Goal: Ask a question

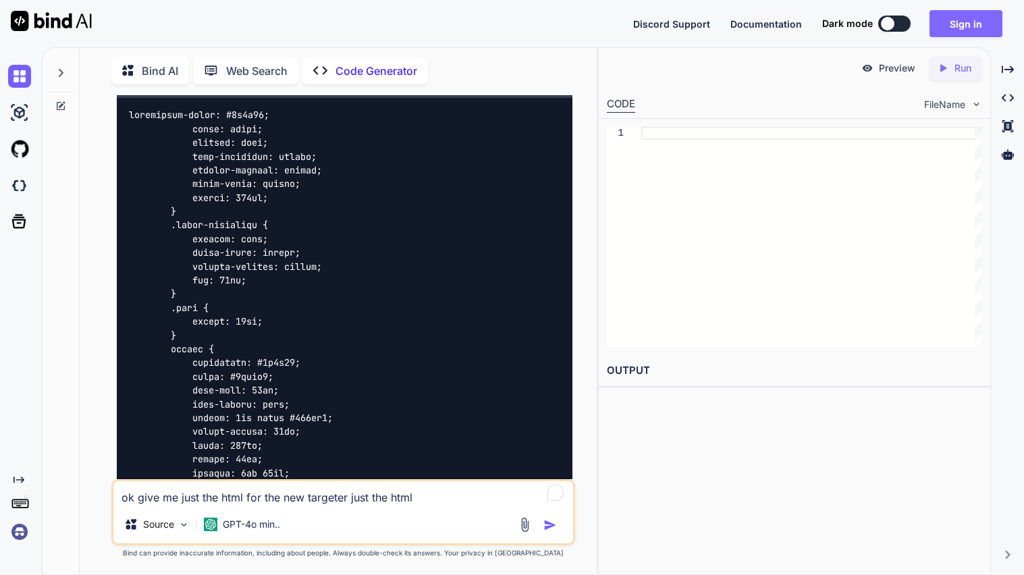
type textarea "x"
click at [955, 29] on button "Sign in" at bounding box center [965, 23] width 73 height 27
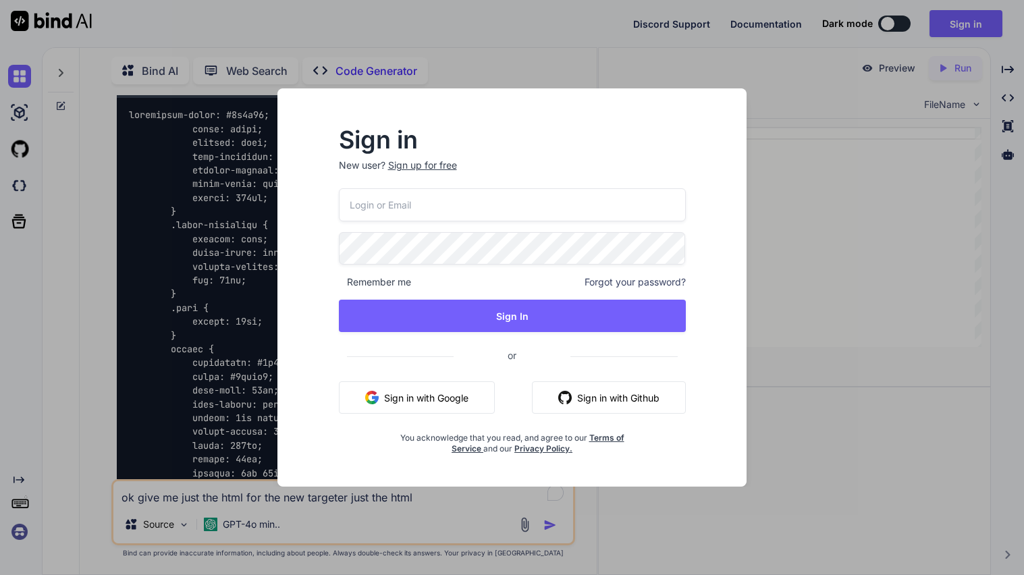
type input "yesegik729@hiepth.com"
click at [444, 167] on div "Sign up for free" at bounding box center [422, 165] width 69 height 13
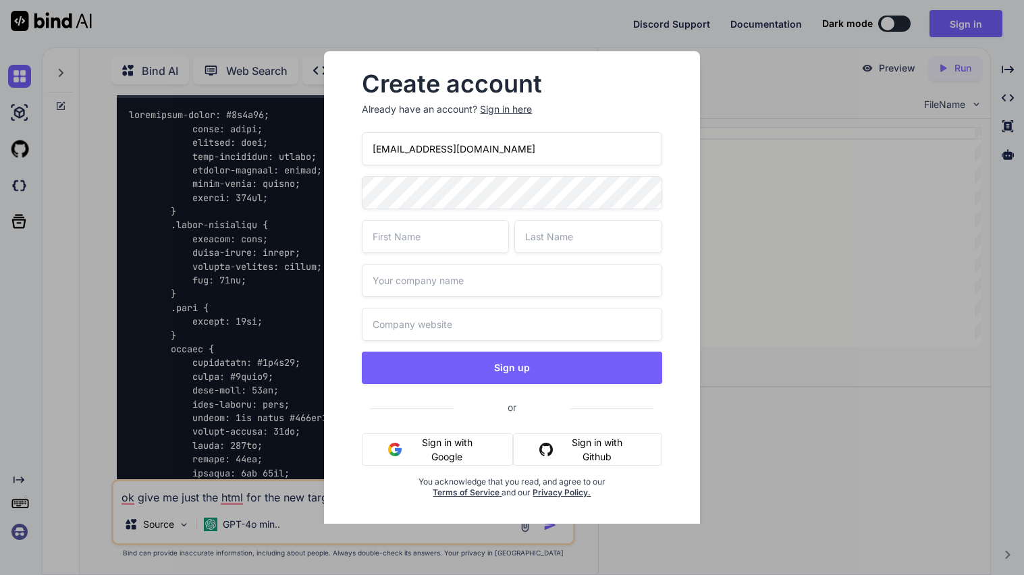
click at [541, 142] on input "yesegik729@hiepth.com" at bounding box center [512, 148] width 300 height 33
paste input "olofik607@mv6a"
type input "[EMAIL_ADDRESS][DOMAIN_NAME]"
click at [441, 234] on input "text" at bounding box center [435, 236] width 147 height 33
type input "ren"
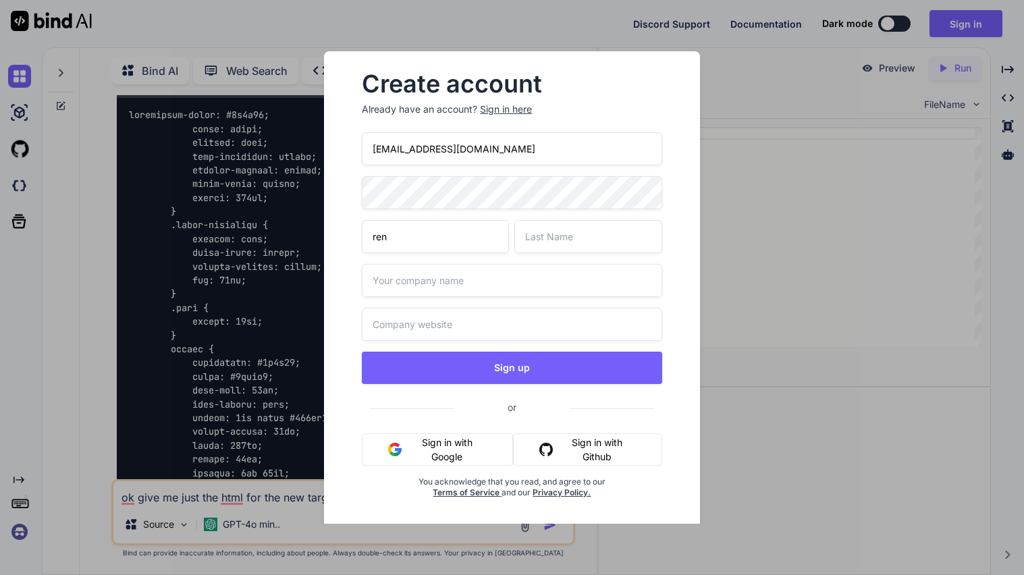
click at [532, 229] on input "text" at bounding box center [587, 236] width 147 height 33
type input "yayuri"
click at [419, 281] on input "text" at bounding box center [512, 280] width 300 height 33
type input "GAMEOVER"
click at [395, 311] on input "text" at bounding box center [512, 324] width 300 height 33
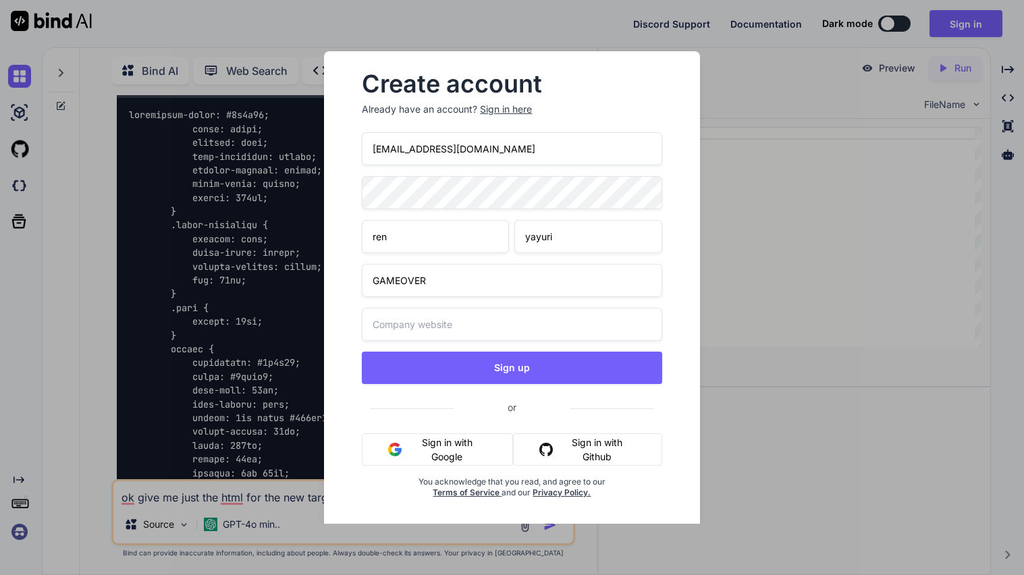
click at [402, 325] on input "text" at bounding box center [512, 324] width 300 height 33
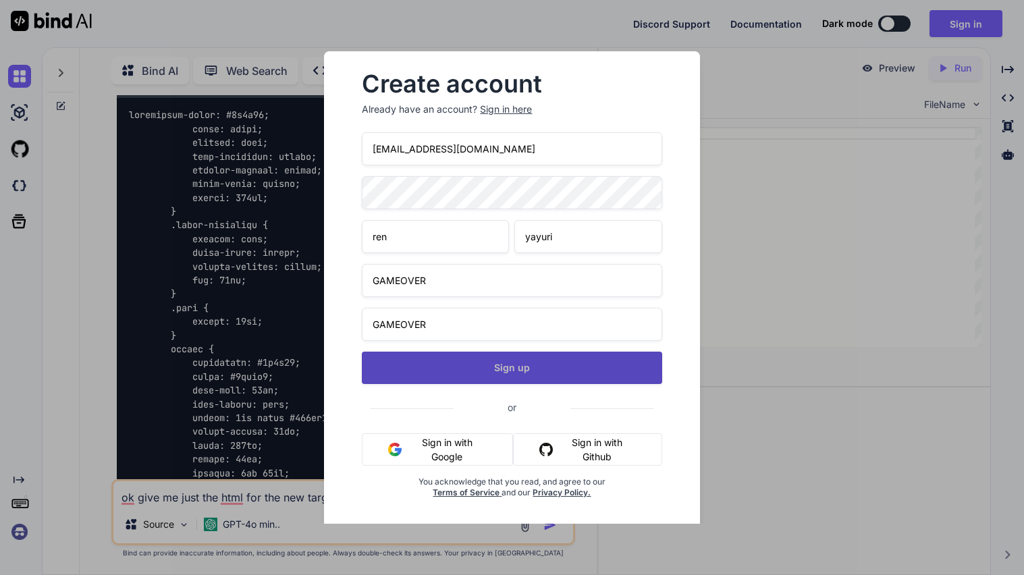
type input "GAMEOVER"
click at [468, 360] on button "Sign up" at bounding box center [512, 368] width 300 height 32
click at [476, 381] on button "Sign up" at bounding box center [512, 368] width 300 height 32
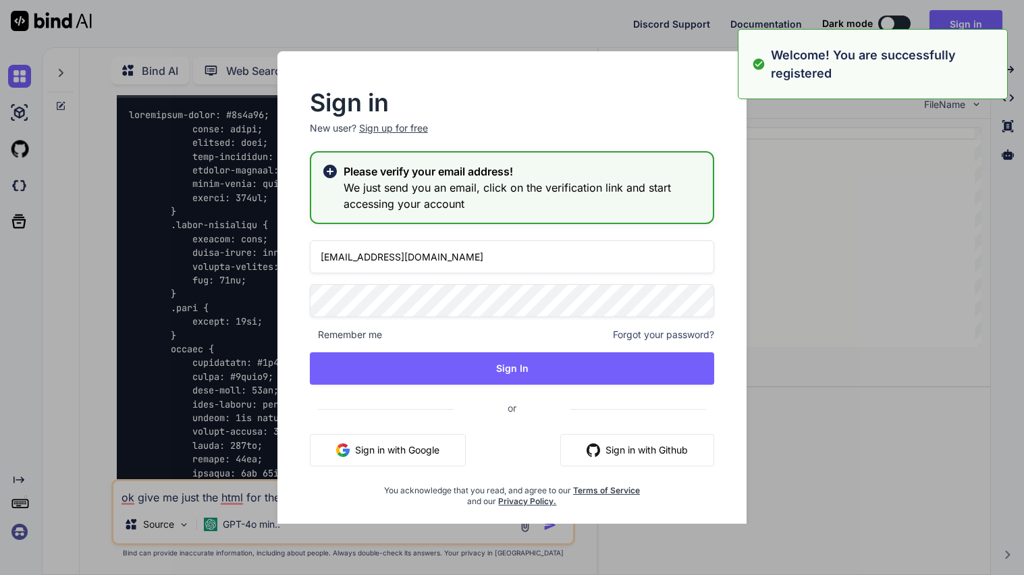
type textarea "x"
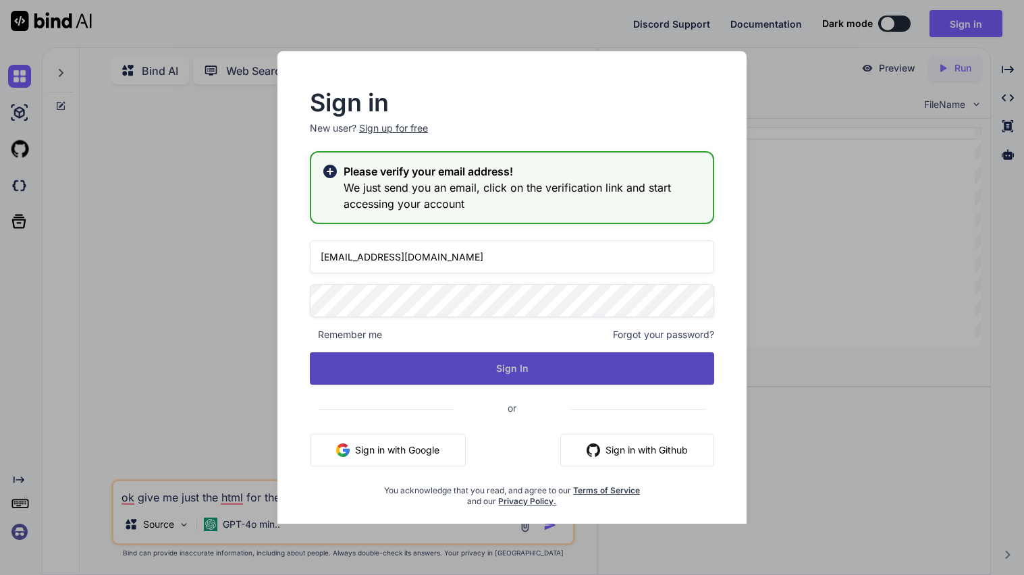
type input "[EMAIL_ADDRESS][DOMAIN_NAME]"
click at [572, 365] on button "Sign In" at bounding box center [512, 368] width 404 height 32
click at [523, 375] on button "Sign In" at bounding box center [512, 368] width 404 height 32
click at [497, 370] on button "Sign In" at bounding box center [512, 368] width 404 height 32
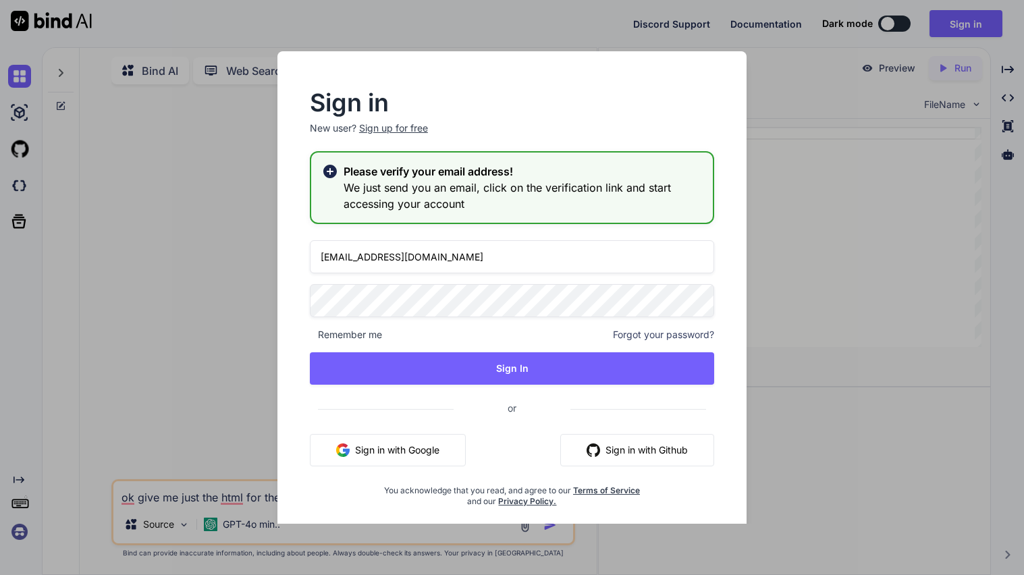
type textarea "x"
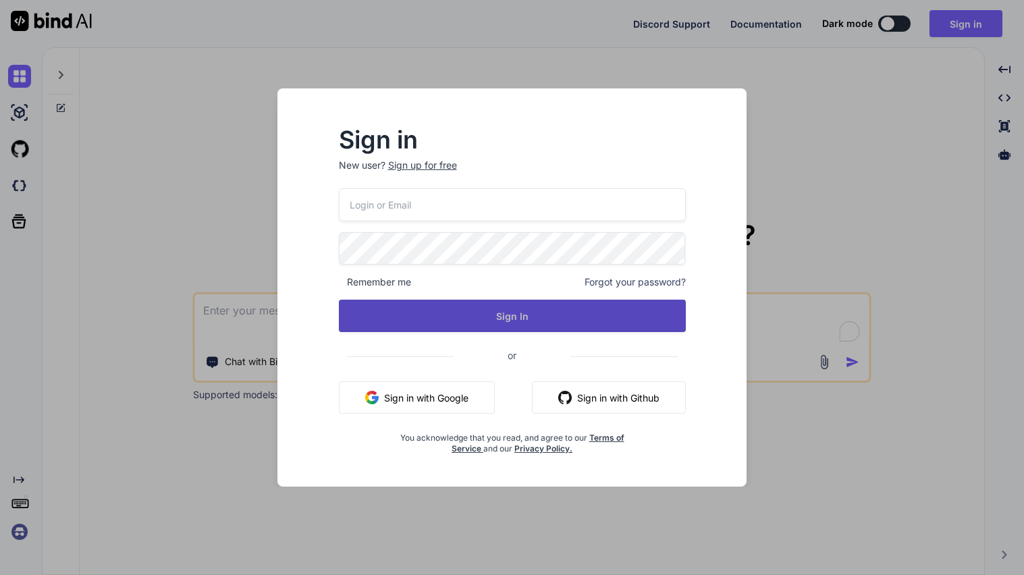
type textarea "x"
type input "[EMAIL_ADDRESS][DOMAIN_NAME]"
click at [507, 305] on button "Sign In" at bounding box center [512, 316] width 347 height 32
click at [508, 326] on button "Sign In" at bounding box center [512, 316] width 347 height 32
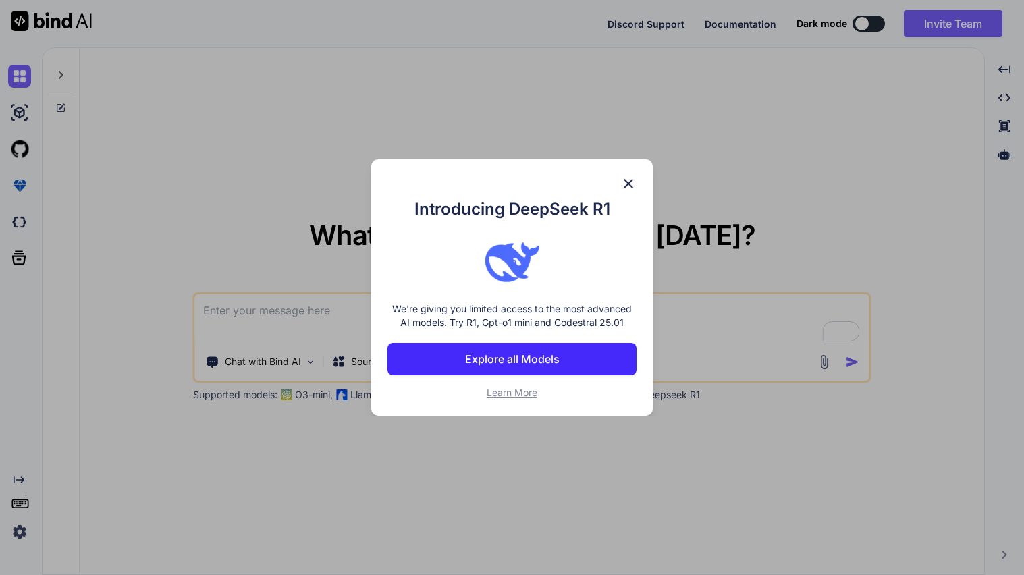
click at [633, 184] on img at bounding box center [628, 183] width 16 height 16
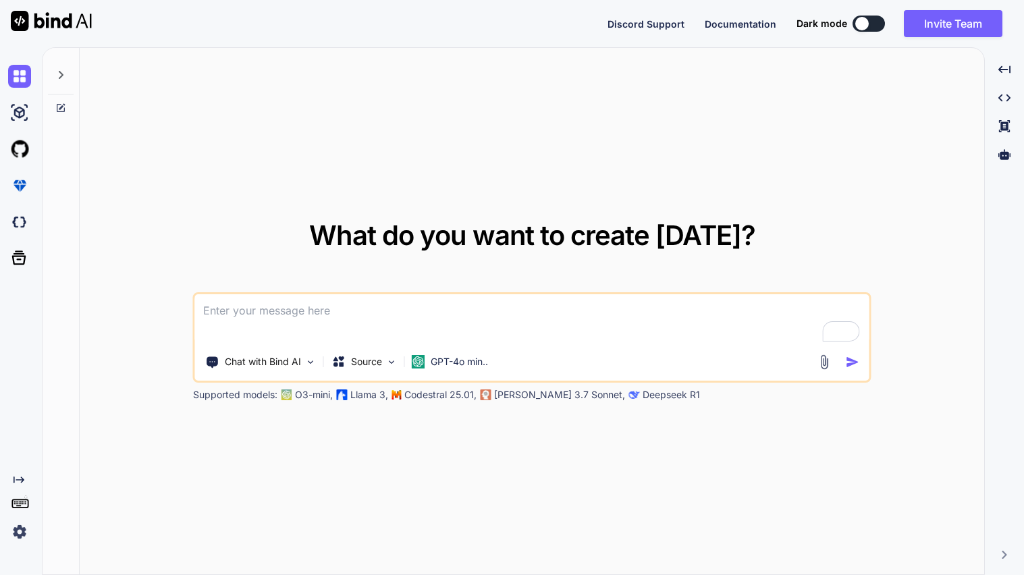
click at [879, 20] on button at bounding box center [868, 24] width 32 height 16
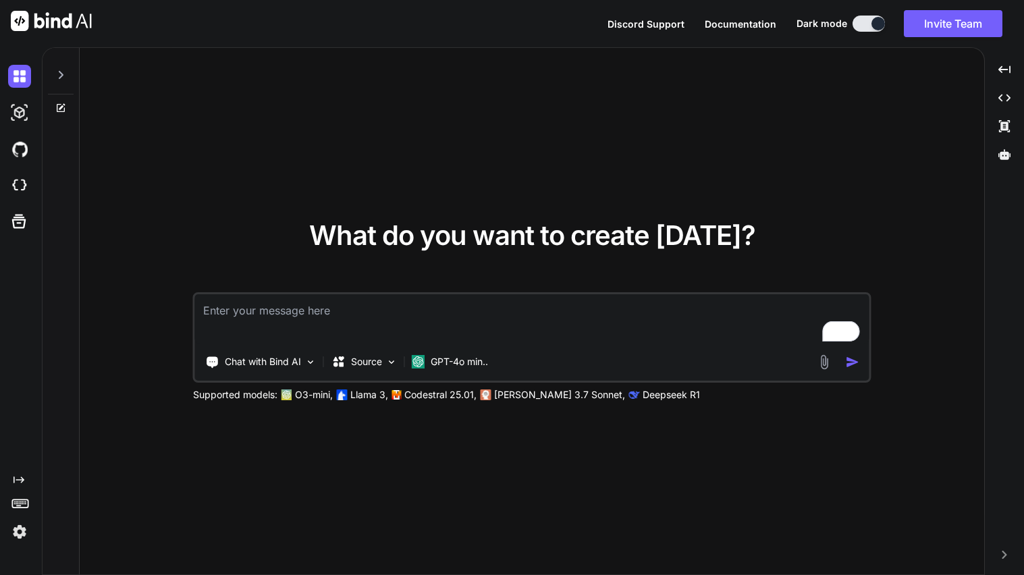
type textarea "x"
click at [439, 308] on textarea "To enrich screen reader interactions, please activate Accessibility in Grammarl…" at bounding box center [532, 319] width 674 height 50
type textarea "A"
type textarea "x"
type textarea "An"
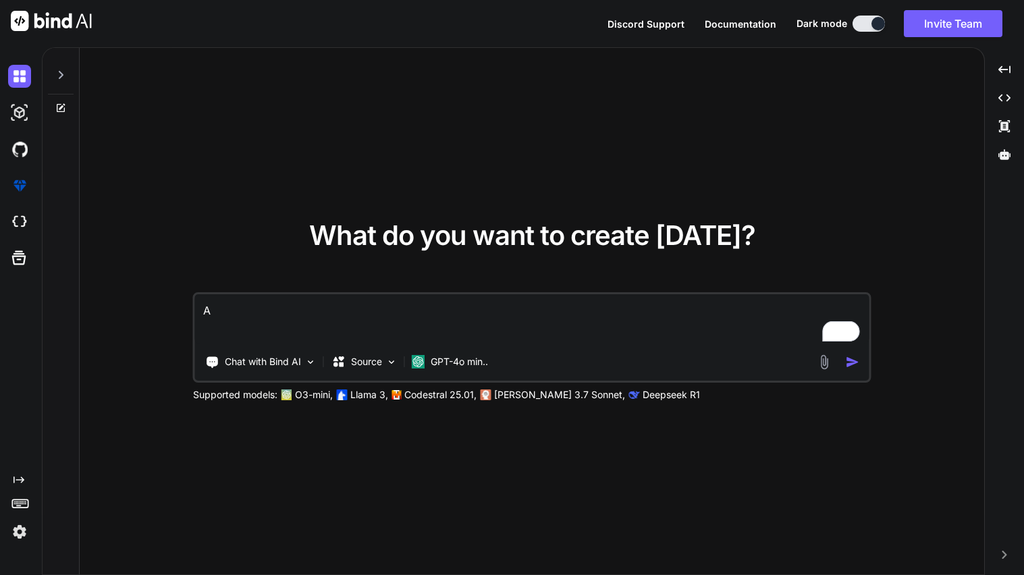
type textarea "x"
type textarea "Any"
type textarea "x"
type textarea "Any"
type textarea "x"
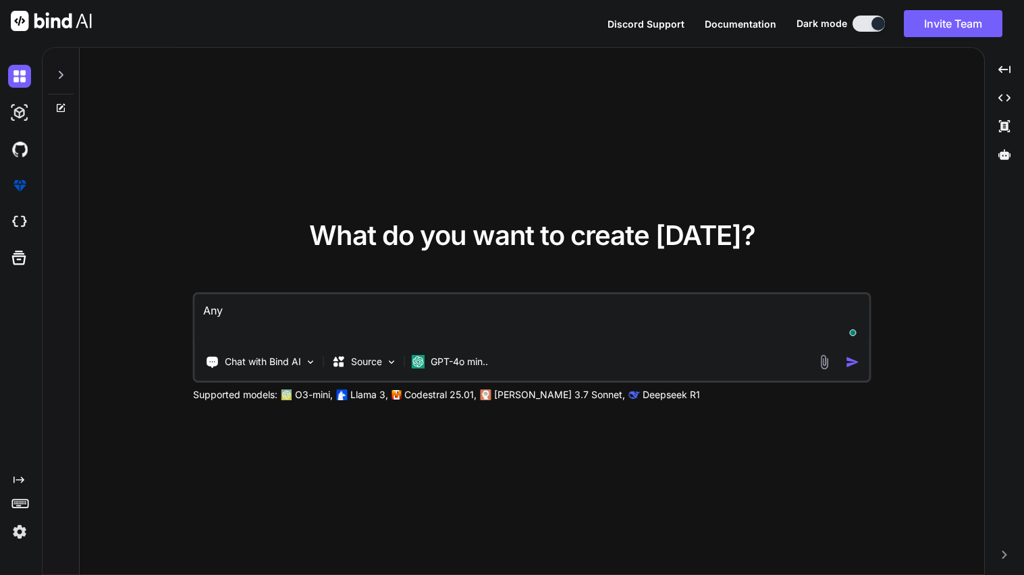
type textarea "Any i"
type textarea "x"
type textarea "Any id"
type textarea "x"
type textarea "Any ide"
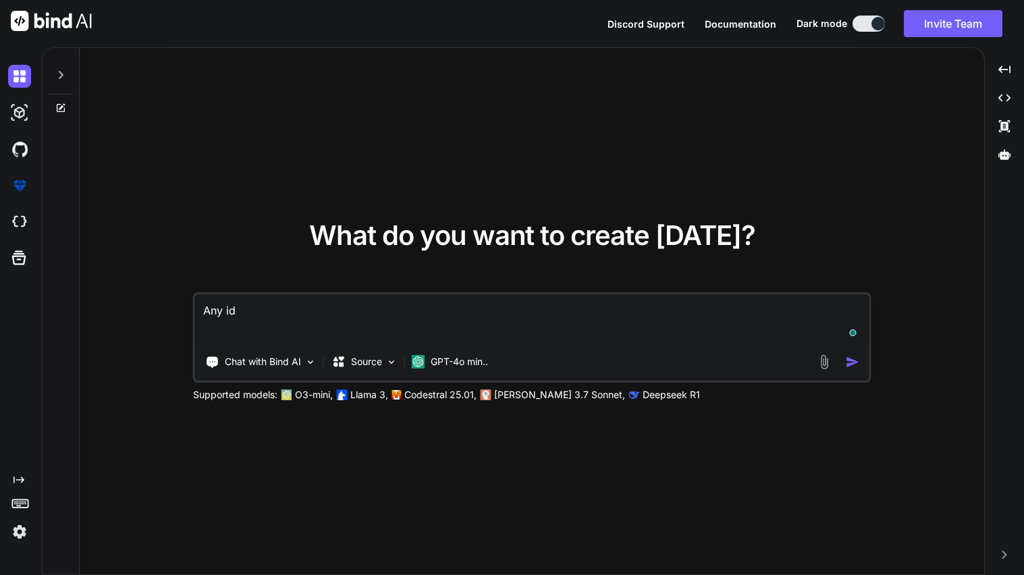
type textarea "x"
type textarea "Any idea"
type textarea "x"
type textarea "Any ideas"
type textarea "x"
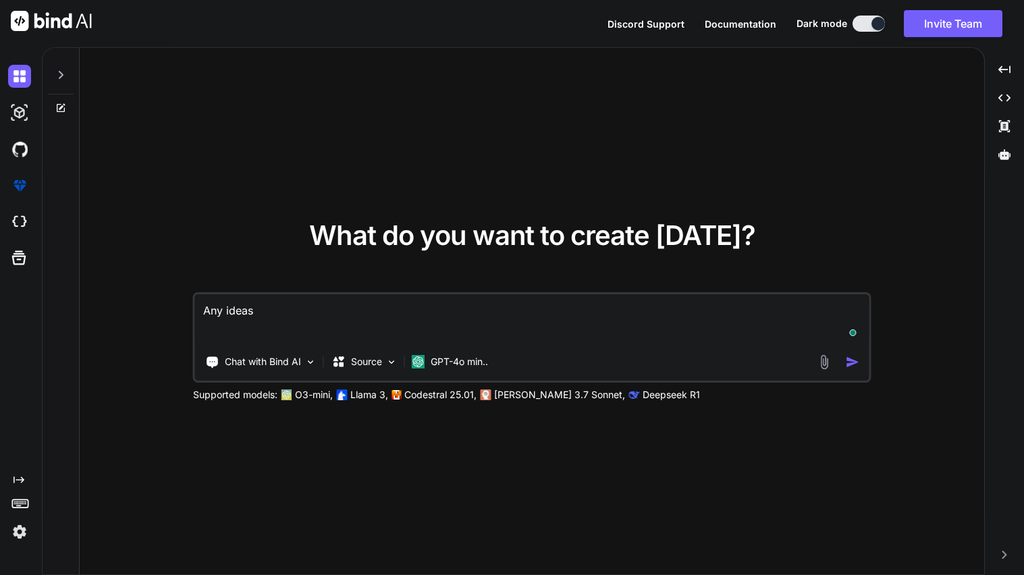
type textarea "Any ideas"
type textarea "x"
type textarea "Any ideas o"
type textarea "x"
type textarea "Any ideas on"
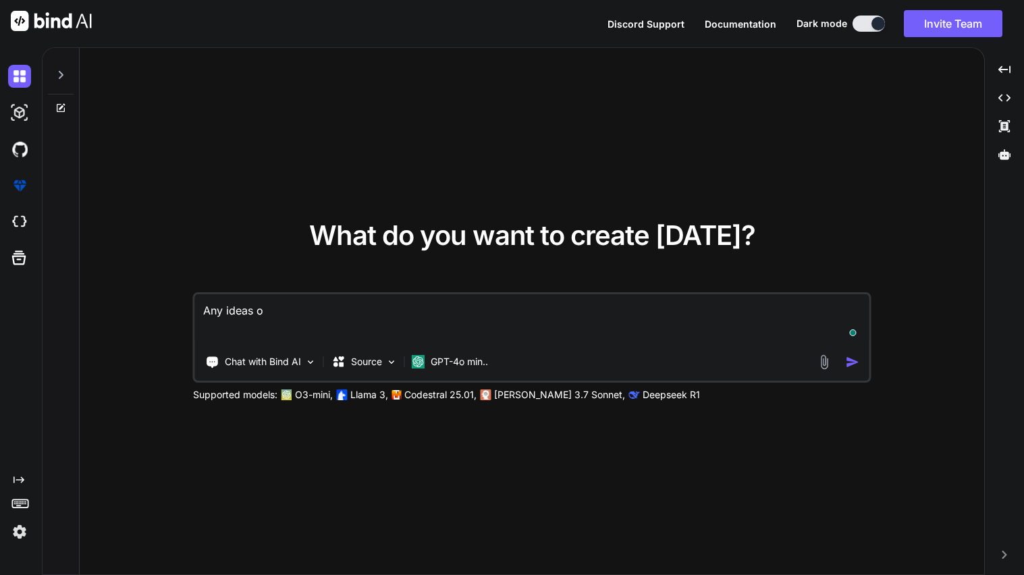
type textarea "x"
type textarea "Any ideas on"
type textarea "x"
type textarea "Any ideas on h"
type textarea "x"
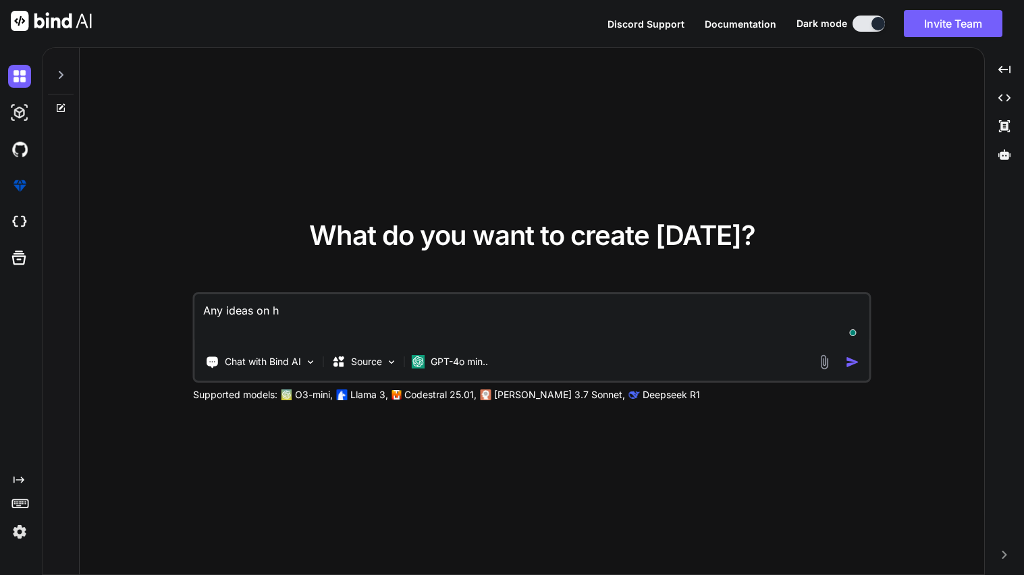
type textarea "Any ideas on ho"
type textarea "x"
type textarea "Any ideas on how"
type textarea "x"
type textarea "Any ideas on how"
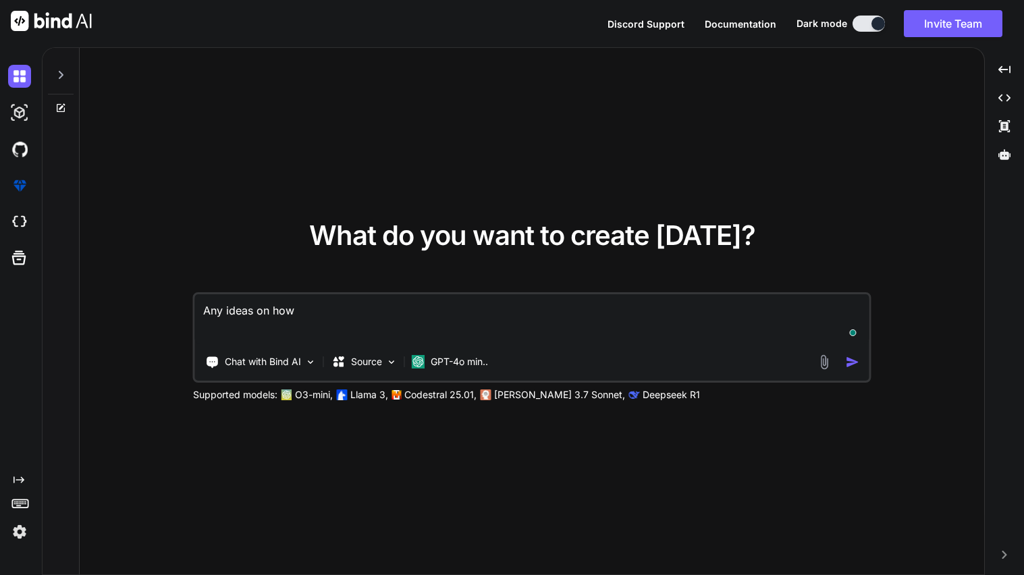
type textarea "x"
type textarea "Any ideas on how t"
type textarea "x"
type textarea "Any ideas on how to"
type textarea "x"
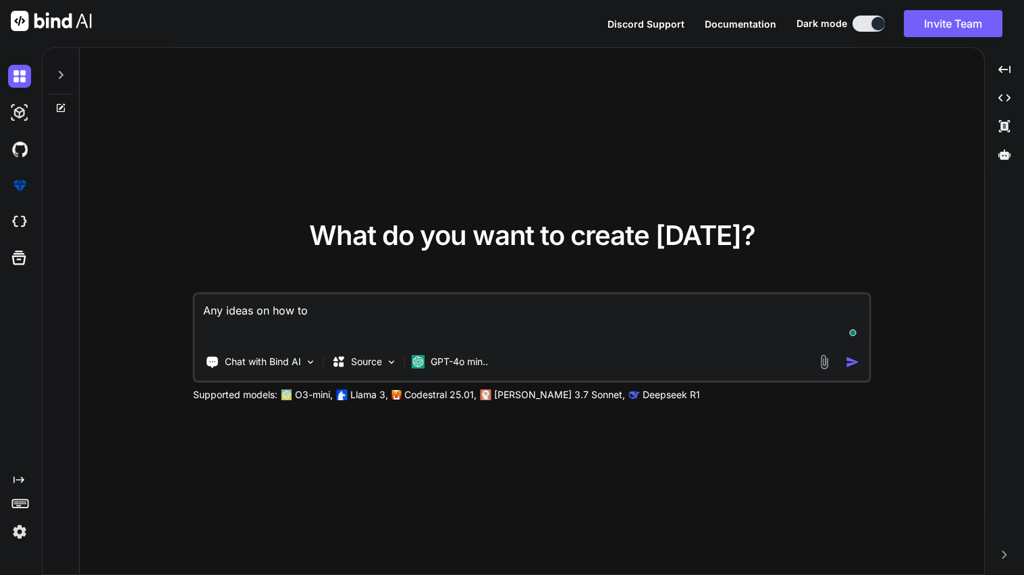
type textarea "Any ideas on how to"
type textarea "x"
type textarea "Any ideas on how to m"
type textarea "x"
type textarea "Any ideas on how to ma"
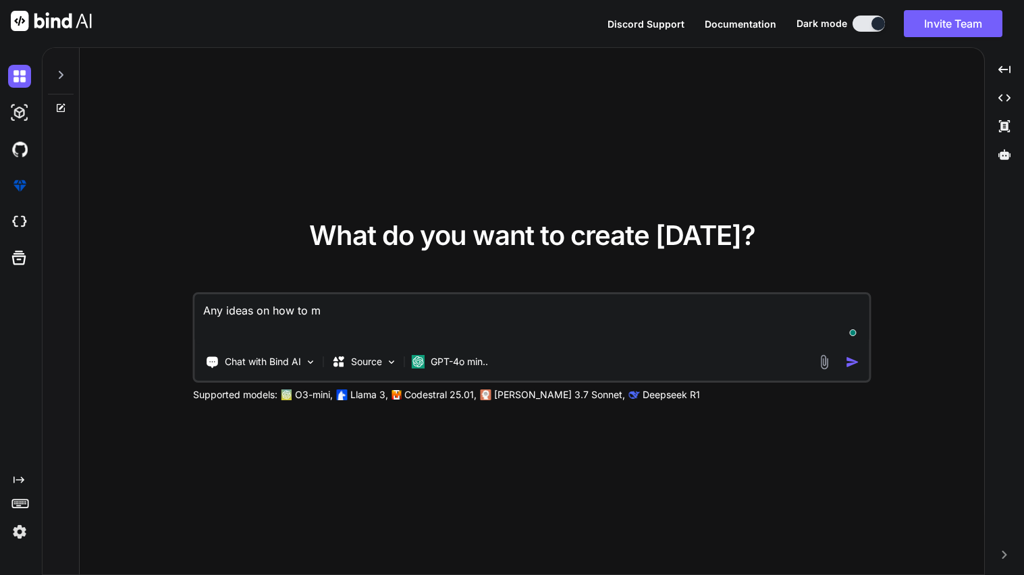
type textarea "x"
type textarea "Any ideas on how to mak"
type textarea "x"
type textarea "Any ideas on how to make"
type textarea "x"
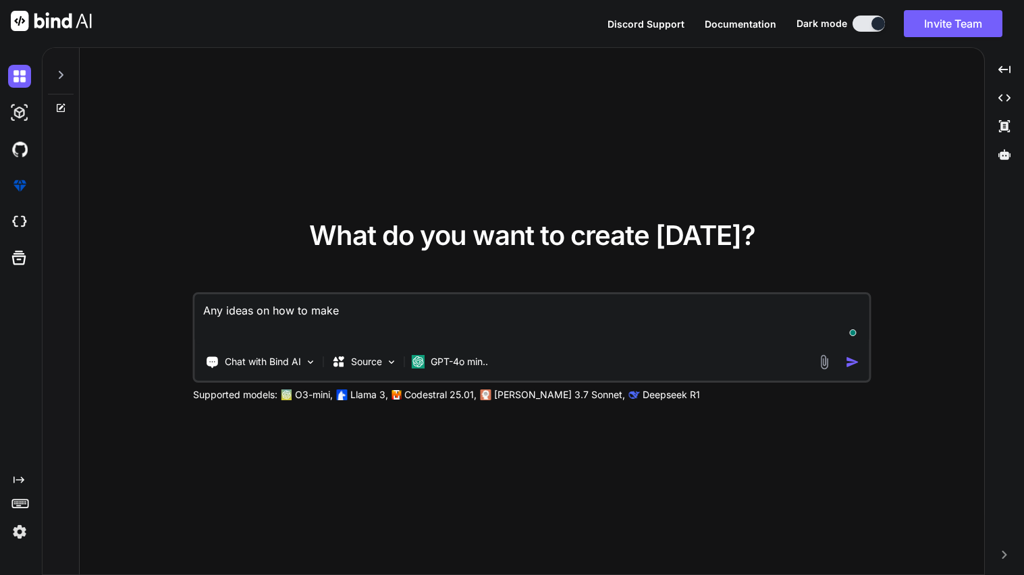
type textarea "Any ideas on how to make"
type textarea "x"
type textarea "Any ideas on how to make th"
type textarea "x"
type textarea "Any ideas on how to make thi"
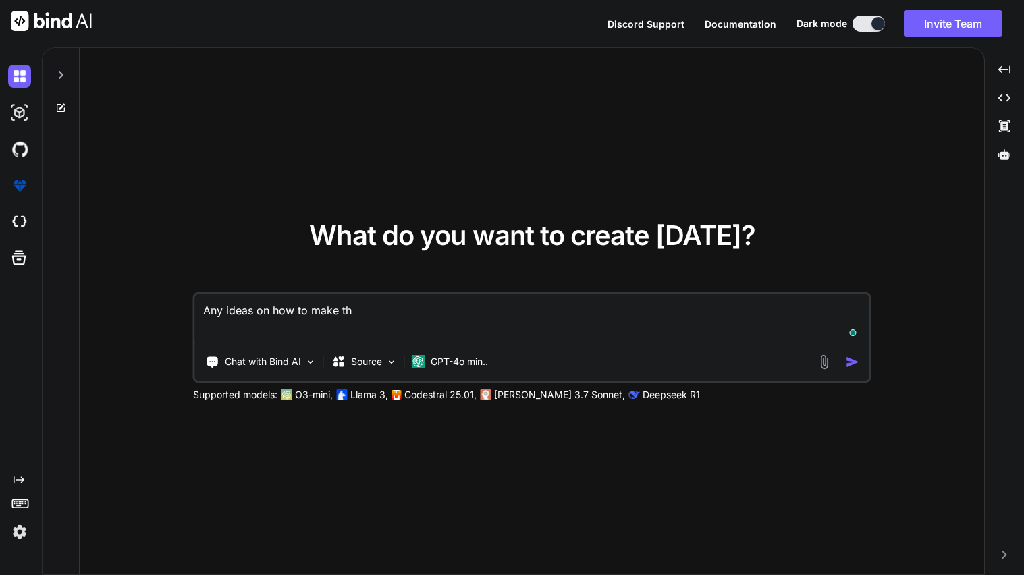
type textarea "x"
type textarea "Any ideas on how to make this"
type textarea "x"
type textarea "Any ideas on how to make this"
type textarea "x"
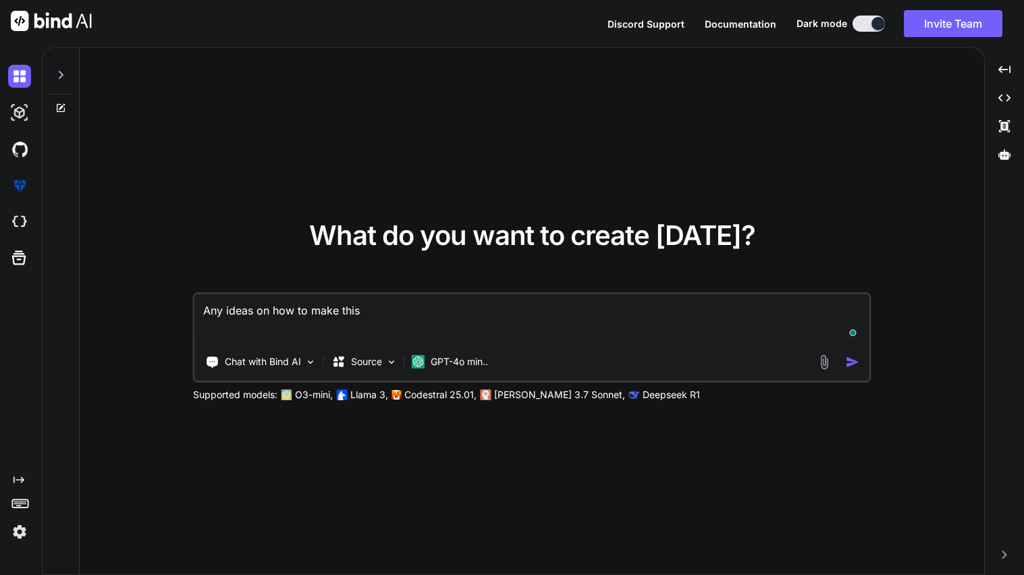
type textarea "Any ideas on how to make this w"
type textarea "x"
type textarea "Any ideas on how to make this wo"
type textarea "x"
type textarea "Any ideas on how to make this wor"
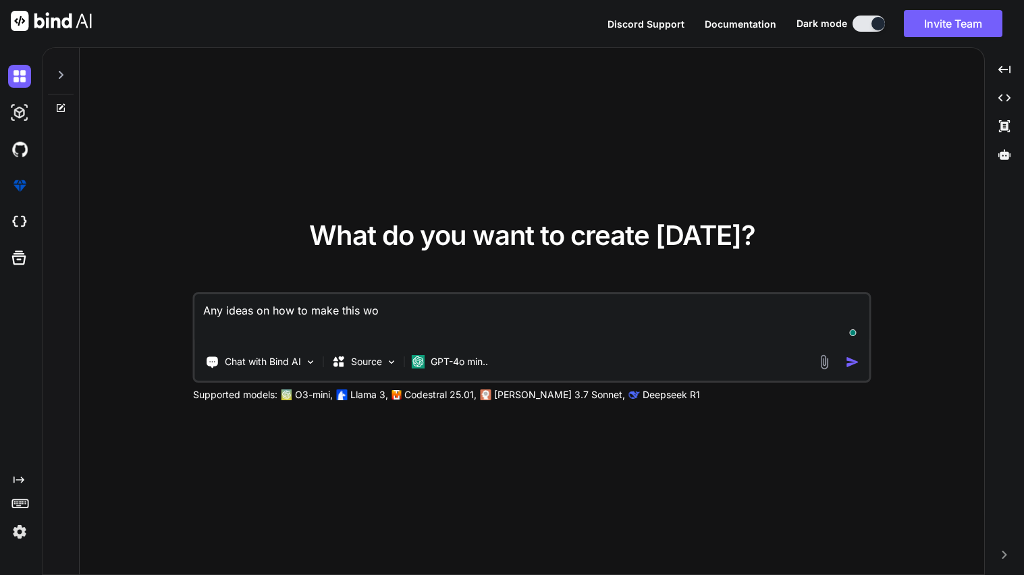
type textarea "x"
type textarea "Any ideas on how to make this work"
type textarea "x"
type textarea "Any ideas on how to make this work"
type textarea "x"
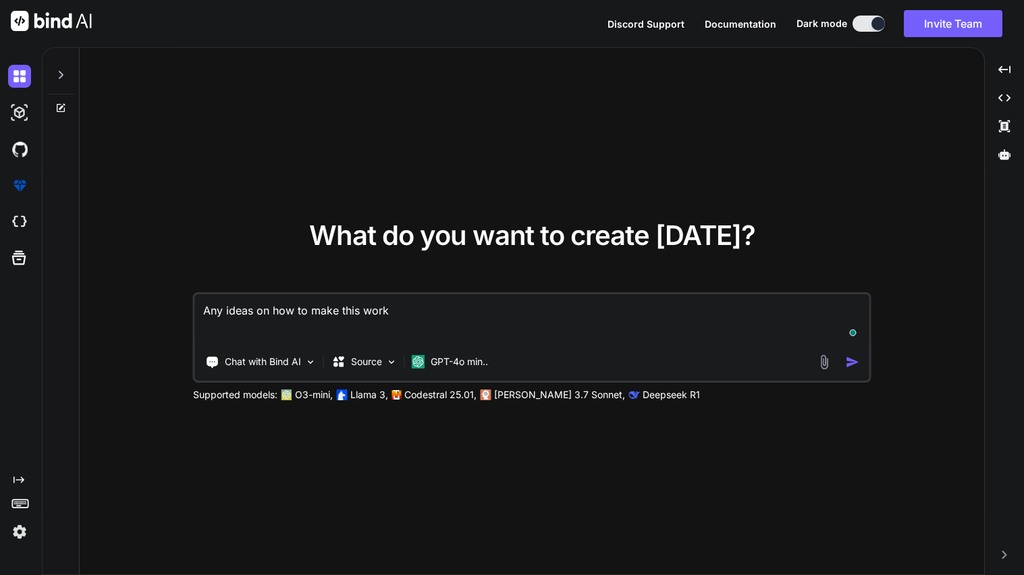
type textarea "Any ideas on how to make this work b"
type textarea "x"
type textarea "Any ideas on how to make this work be"
type textarea "x"
type textarea "Any ideas on how to make this work bet"
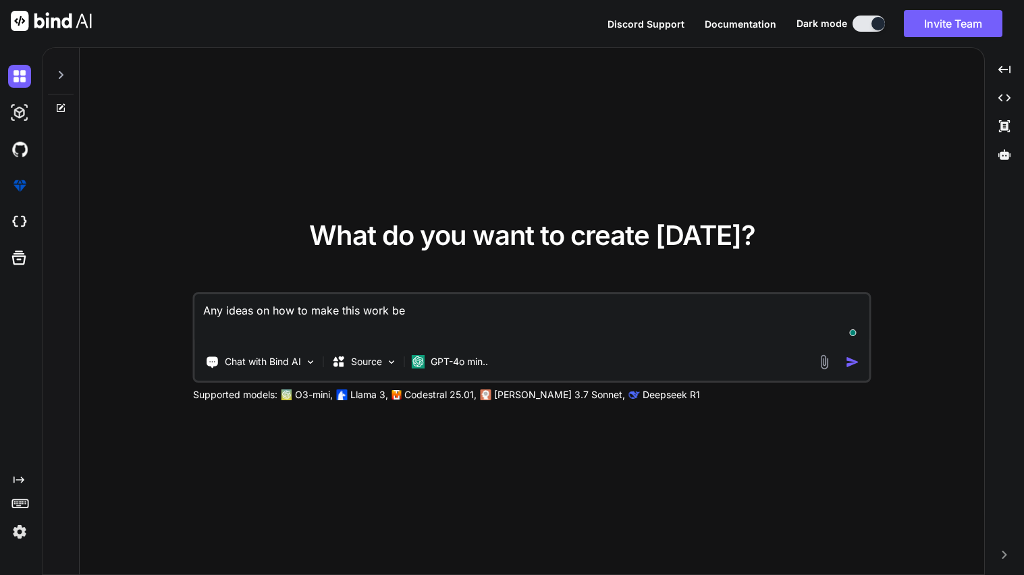
type textarea "x"
type textarea "Any ideas on how to make this work bett"
type textarea "x"
type textarea "Any ideas on how to make this work [PERSON_NAME]"
type textarea "x"
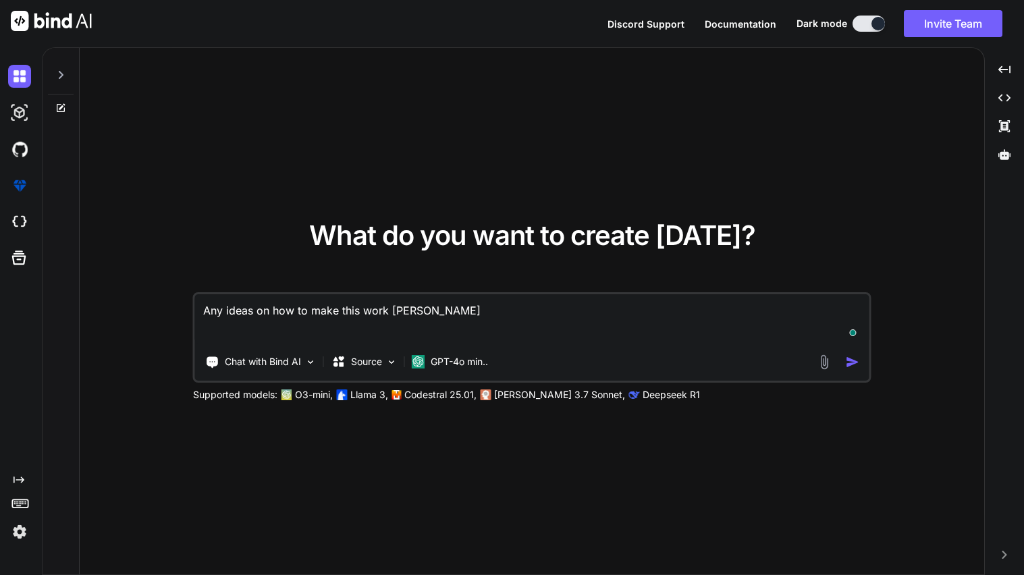
type textarea "Any ideas on how to make this work better"
type textarea "x"
type textarea "Any ideas on how to make this work better?"
type textarea "x"
type textarea "Any ideas on how to make this work better?"
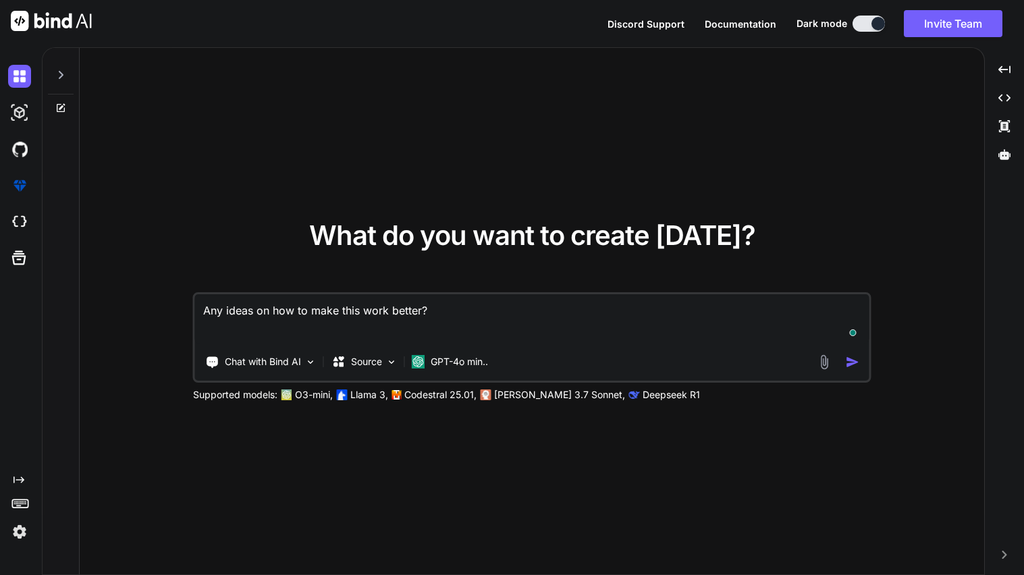
type textarea "x"
paste textarea "<!DOCTYPE html> <html lang="en"> <head> <link rel="icon" href="/favicon.ico" ty…"
type textarea "Any ideas on how to make this work better? <!DOCTYPE html> <html lang="en"> <he…"
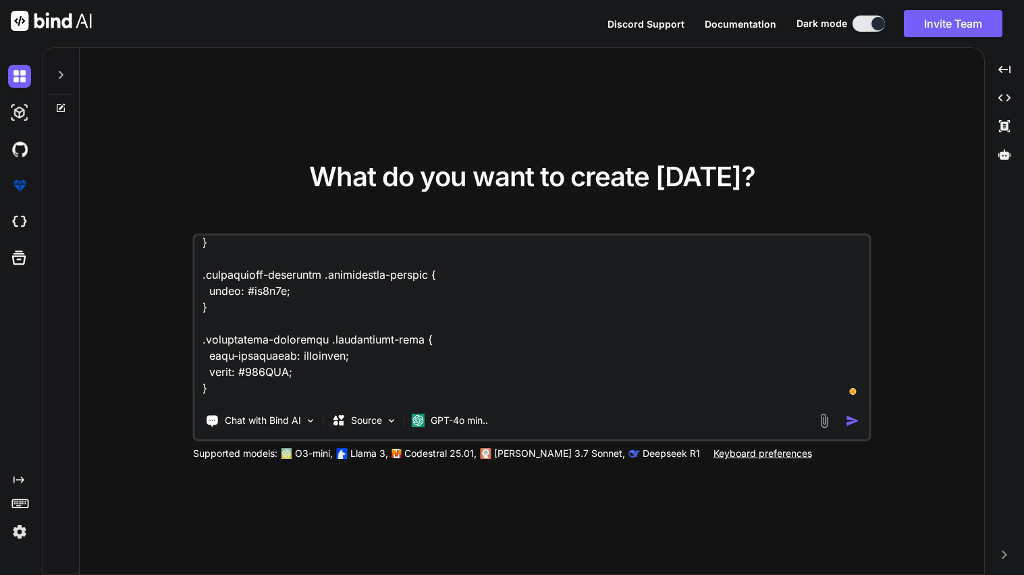
scroll to position [92966, 0]
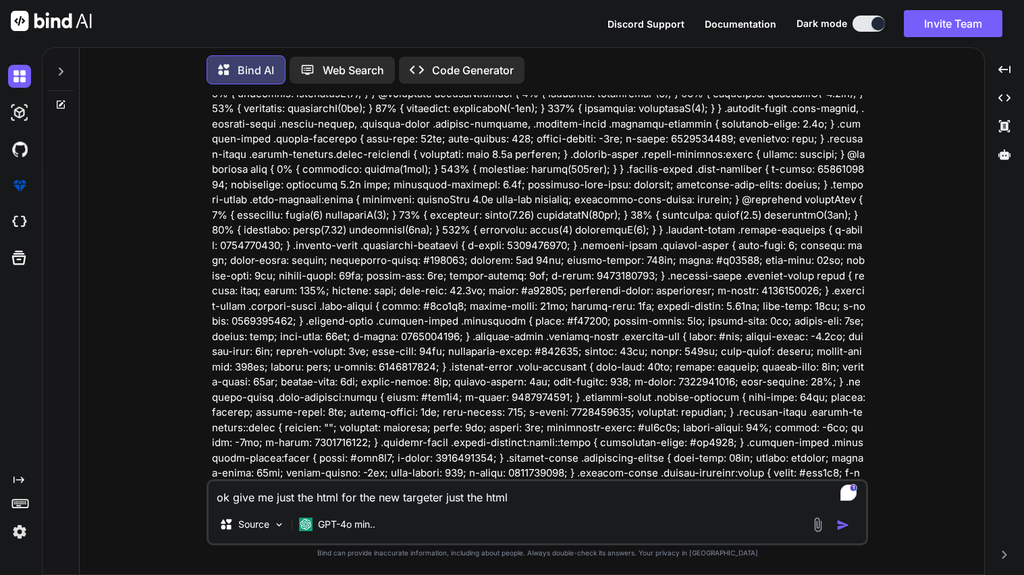
scroll to position [14630, 0]
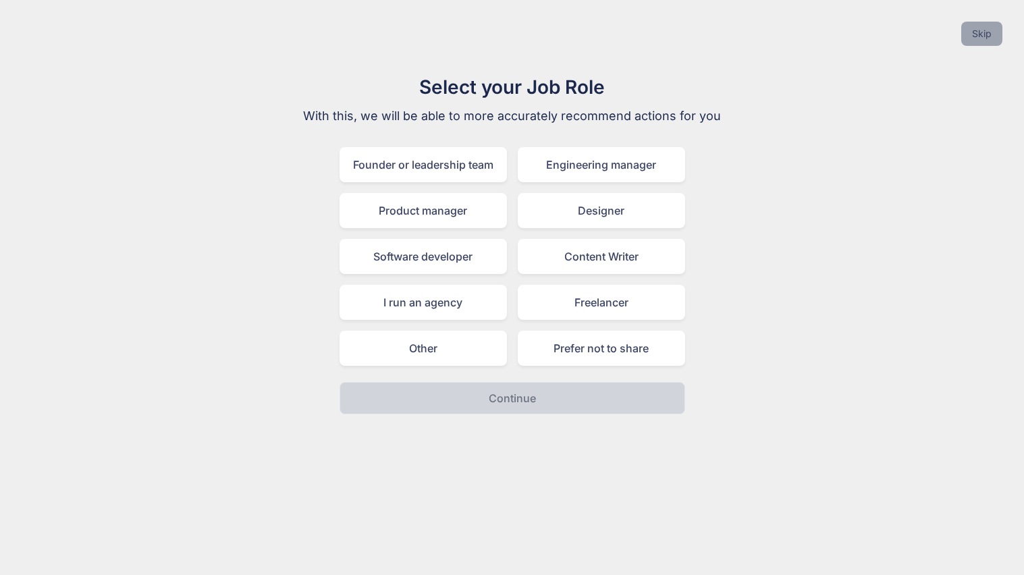
click at [987, 36] on button "Skip" at bounding box center [981, 34] width 41 height 24
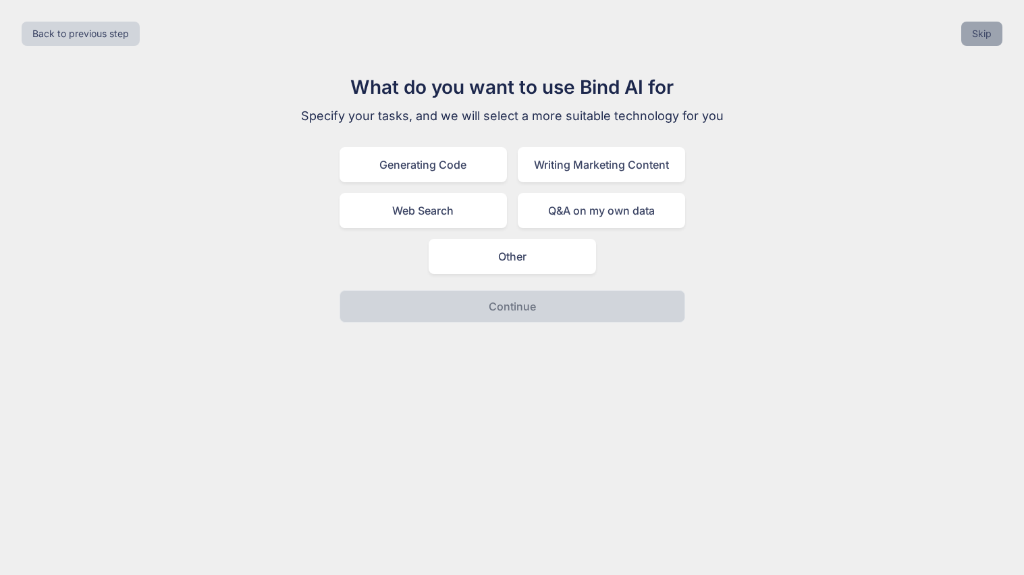
click at [987, 36] on button "Skip" at bounding box center [981, 34] width 41 height 24
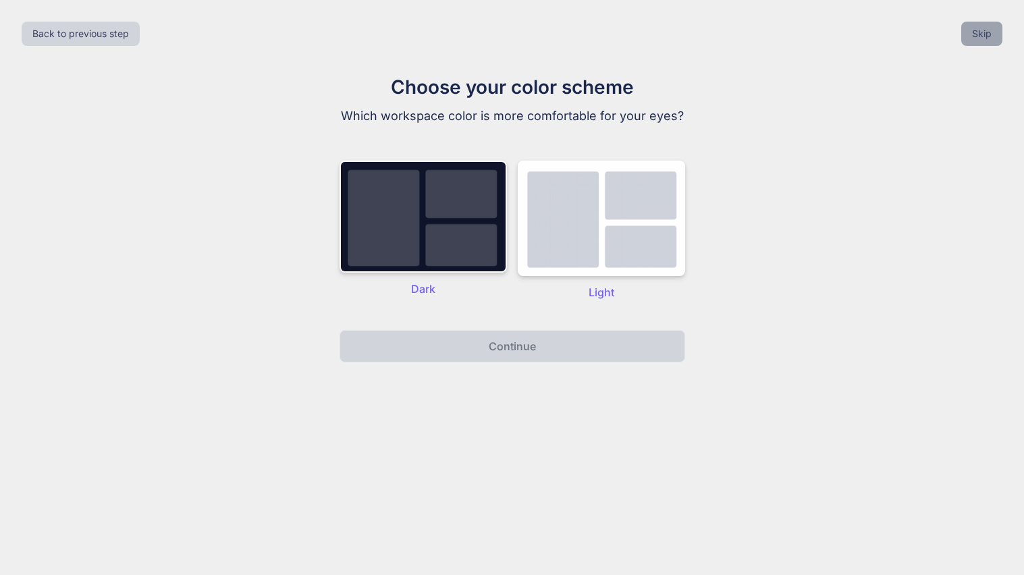
click at [987, 36] on button "Skip" at bounding box center [981, 34] width 41 height 24
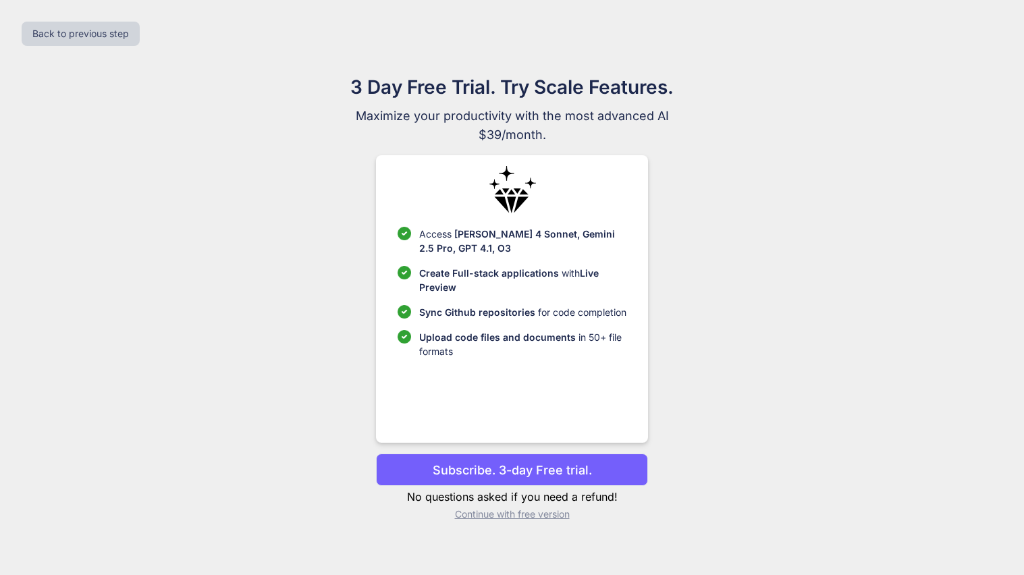
click at [987, 36] on div "Back to previous step" at bounding box center [512, 34] width 1002 height 46
click at [500, 516] on p "Continue with free version" at bounding box center [512, 514] width 272 height 13
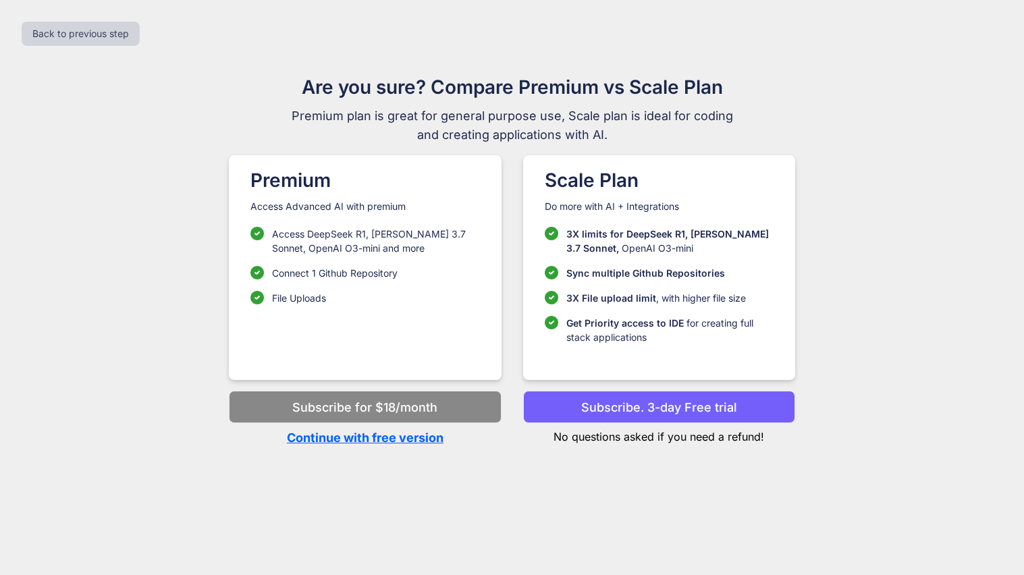
click at [410, 446] on p "Continue with free version" at bounding box center [365, 438] width 272 height 18
click at [403, 439] on p "Continue with free version" at bounding box center [365, 438] width 272 height 18
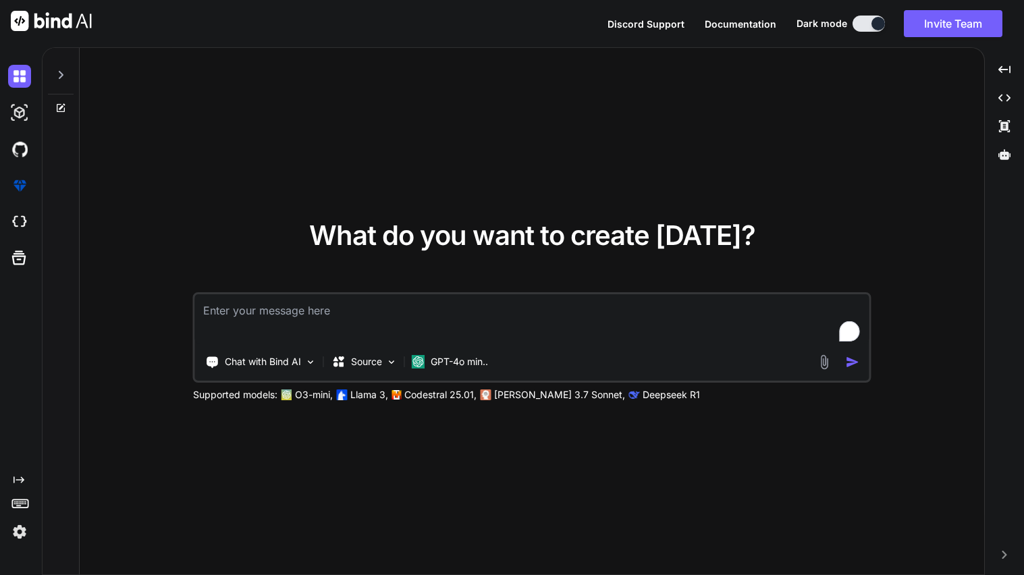
click at [59, 77] on icon at bounding box center [60, 75] width 11 height 11
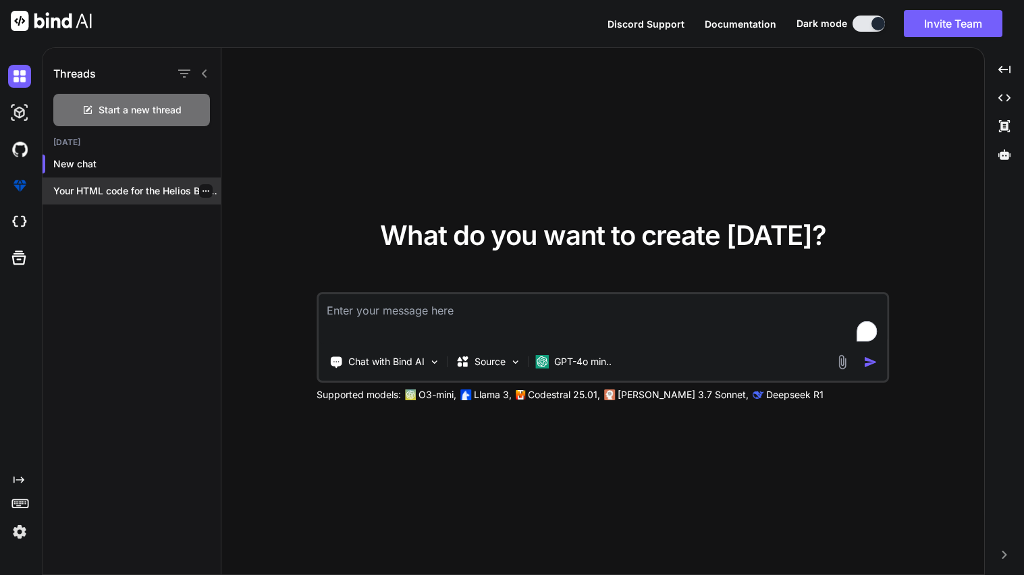
click at [119, 187] on p "Your HTML code for the Helios Browser..." at bounding box center [136, 190] width 167 height 13
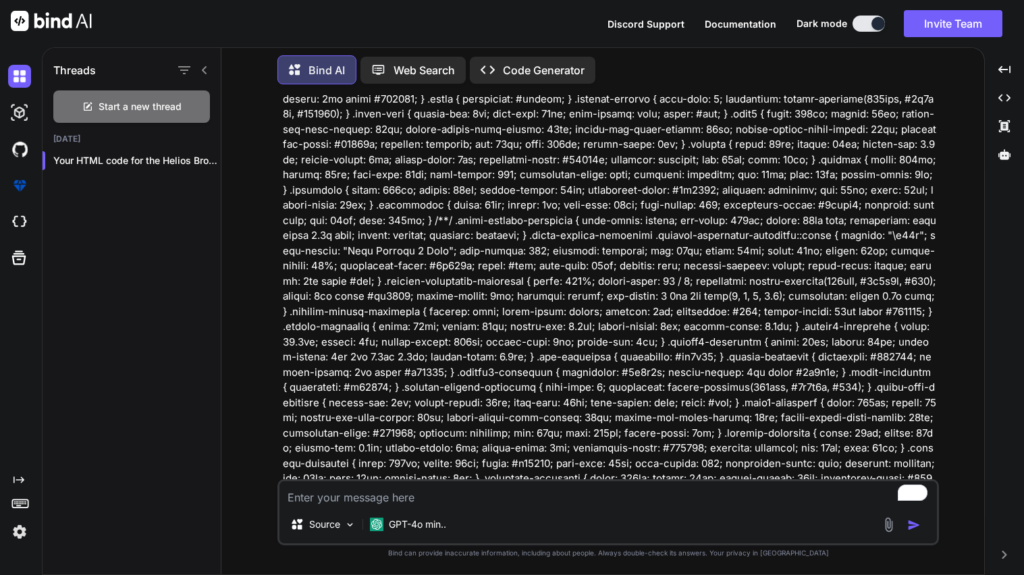
scroll to position [14670, 0]
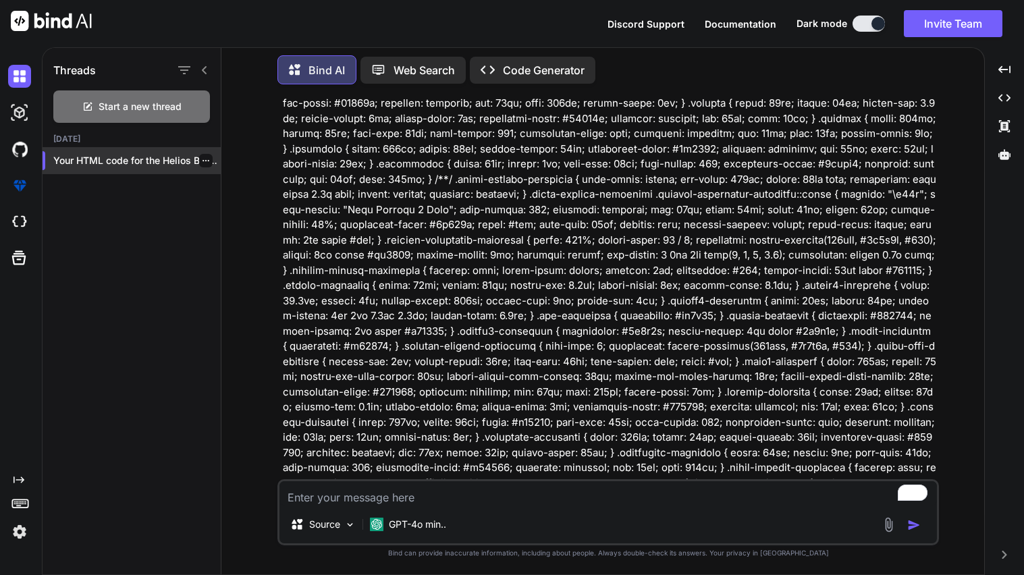
click at [203, 157] on icon "button" at bounding box center [206, 161] width 8 height 8
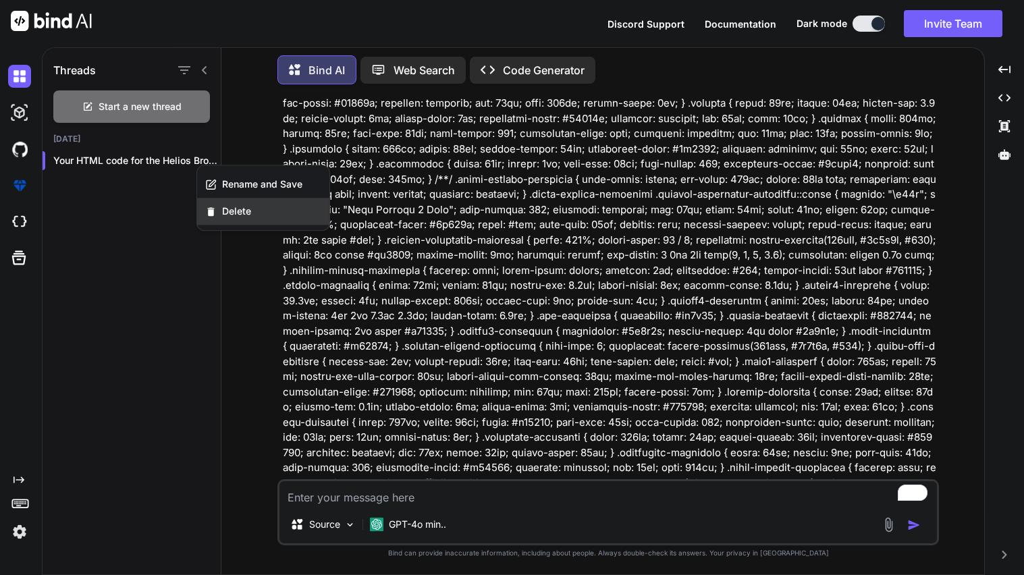
click at [225, 207] on span "Delete" at bounding box center [236, 210] width 29 height 13
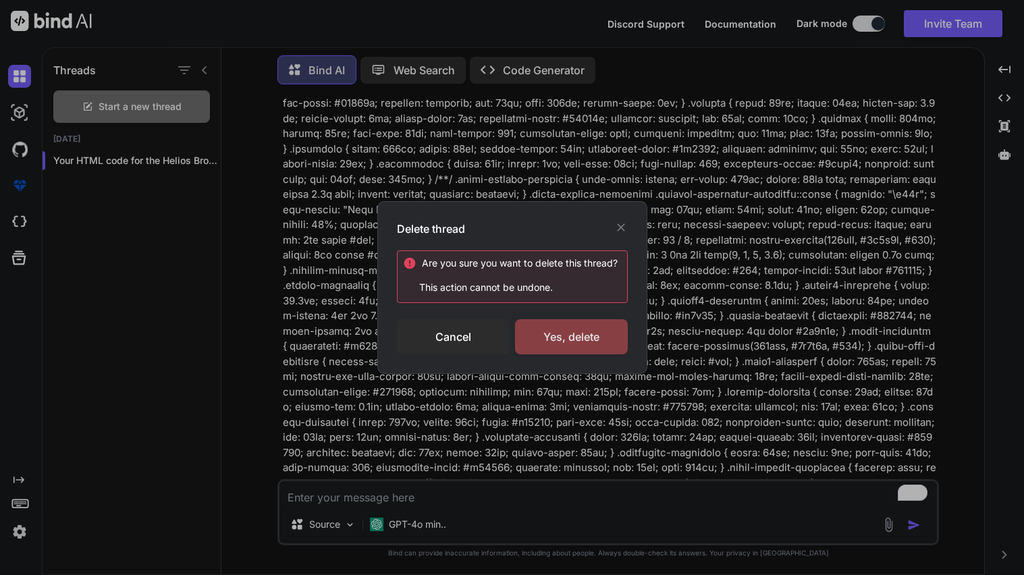
click at [540, 321] on div "Yes, delete" at bounding box center [571, 336] width 113 height 35
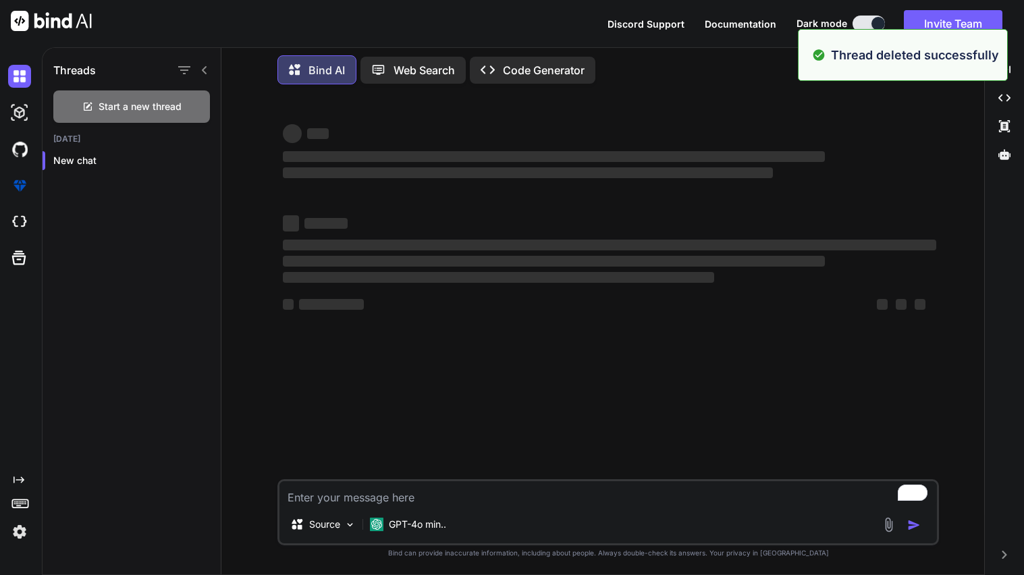
type textarea "x"
